Goal: Register for event/course

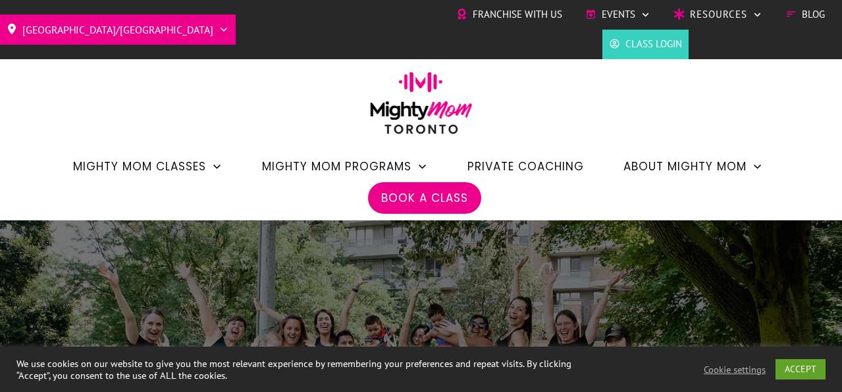
scroll to position [1156, 0]
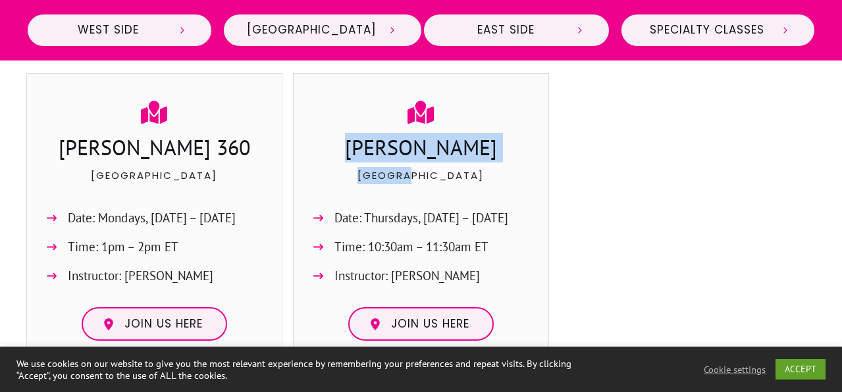
drag, startPoint x: 458, startPoint y: 179, endPoint x: 349, endPoint y: 145, distance: 114.3
click at [349, 145] on div "June Rowlands Midtown Date: Thursdays, Sept. 11 – Oct. 30 Time: 10:30am – 11:30…" at bounding box center [421, 220] width 230 height 269
click at [349, 145] on h3 "June Rowlands" at bounding box center [421, 149] width 229 height 33
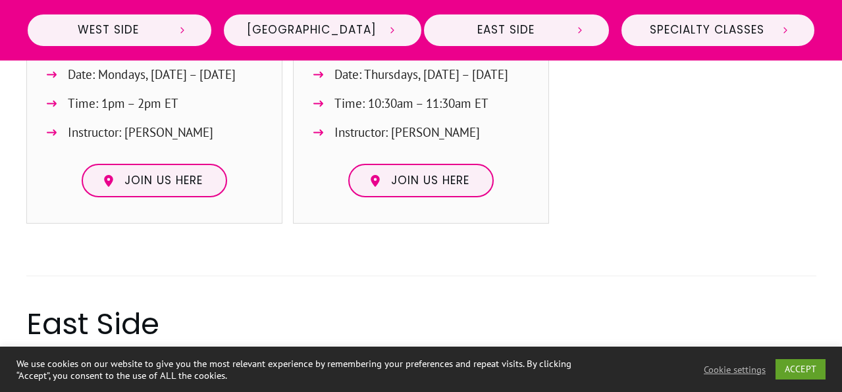
scroll to position [1299, 0]
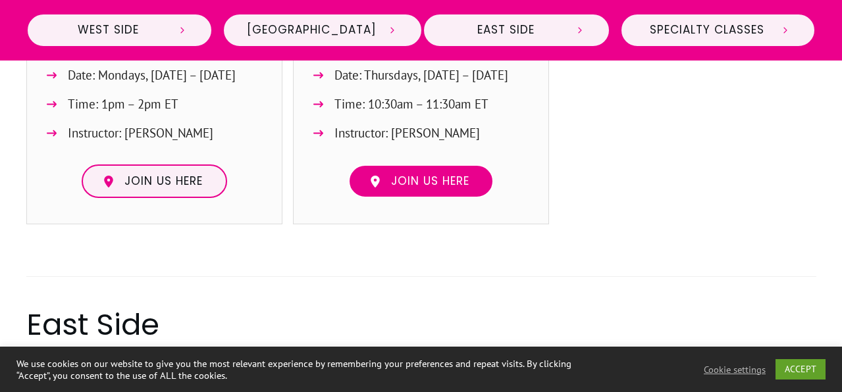
click at [381, 180] on span "Join us here" at bounding box center [425, 181] width 88 height 14
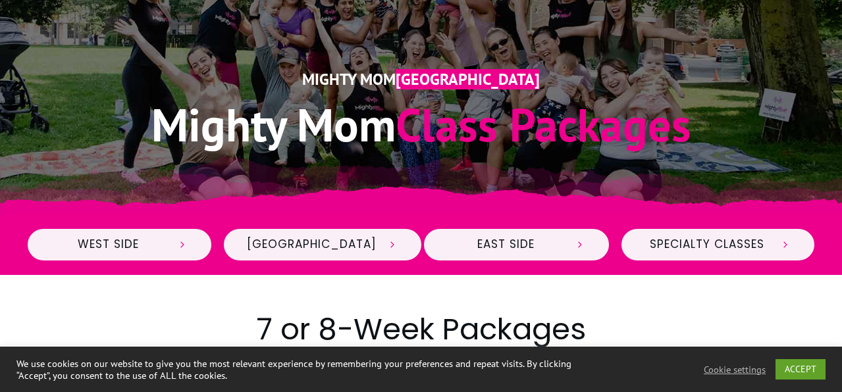
scroll to position [357, 0]
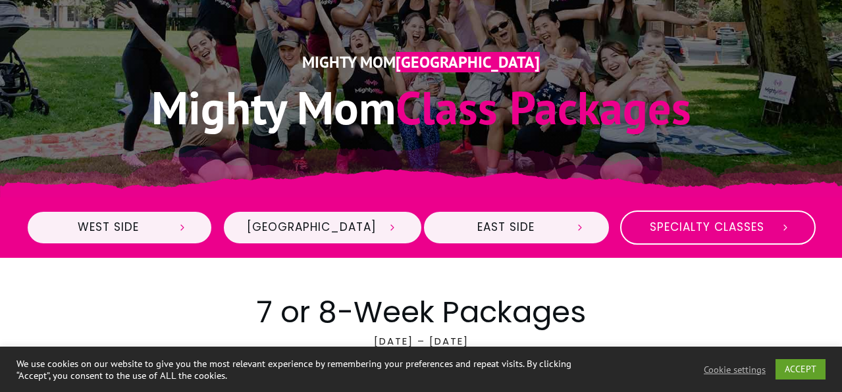
click at [647, 240] on link "Specialty Classes" at bounding box center [717, 228] width 195 height 34
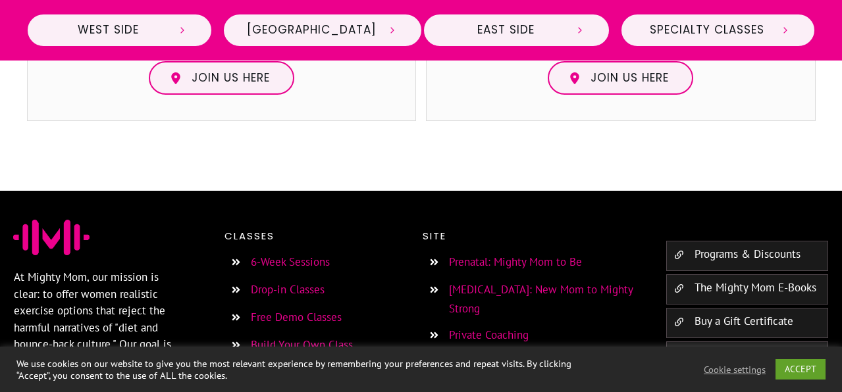
scroll to position [3792, 0]
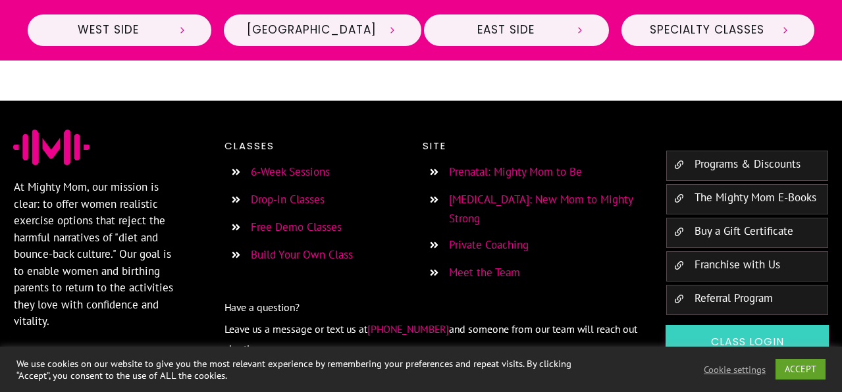
click at [299, 220] on link "Free Demo Classes" at bounding box center [296, 227] width 91 height 14
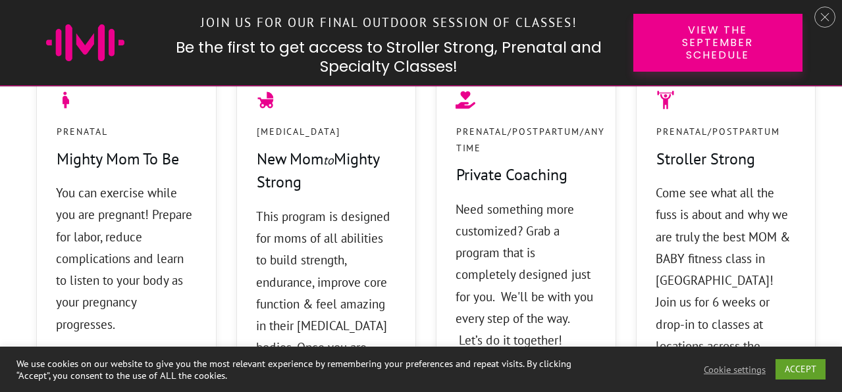
scroll to position [1236, 0]
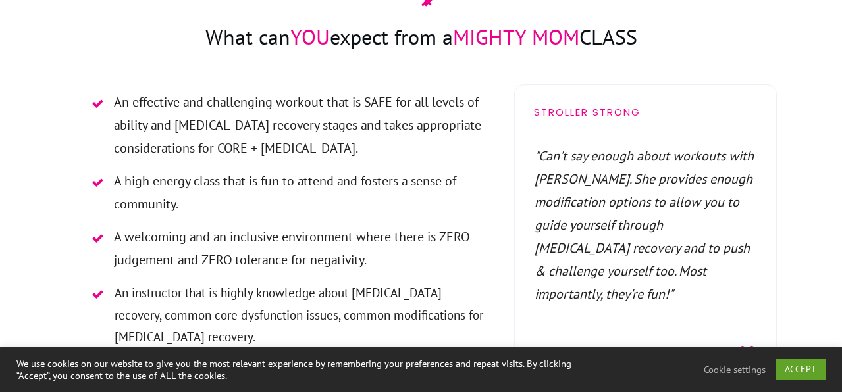
scroll to position [2879, 0]
